Goal: Information Seeking & Learning: Find contact information

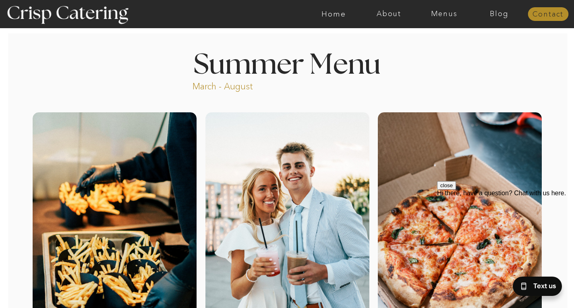
click at [555, 12] on nav "Contact" at bounding box center [547, 14] width 41 height 8
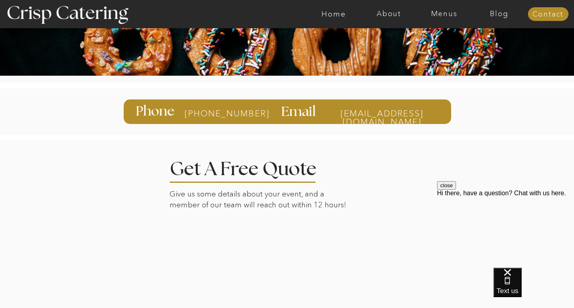
scroll to position [58, 0]
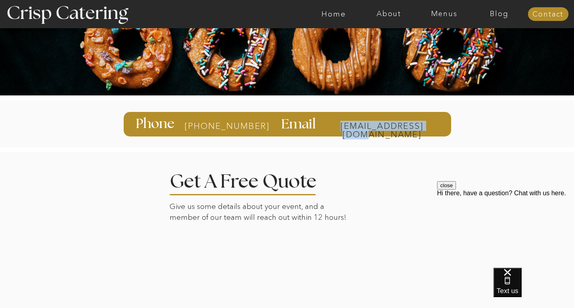
drag, startPoint x: 322, startPoint y: 126, endPoint x: 438, endPoint y: 128, distance: 116.4
click at [438, 128] on div "info@catercrisp.com Email 385-993-4062 Phone" at bounding box center [286, 123] width 483 height 57
copy div "info@catercrisp.com"
